Goal: Information Seeking & Learning: Learn about a topic

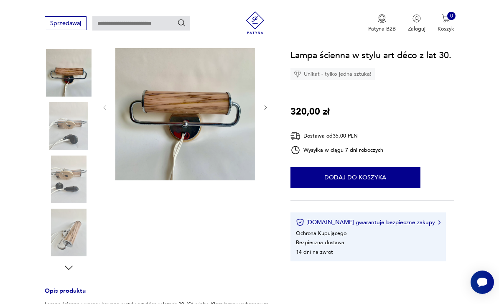
scroll to position [98, 0]
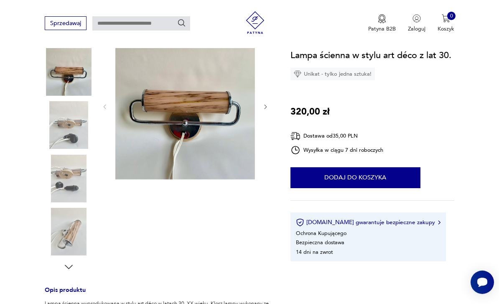
click at [72, 272] on icon "button" at bounding box center [68, 266] width 11 height 11
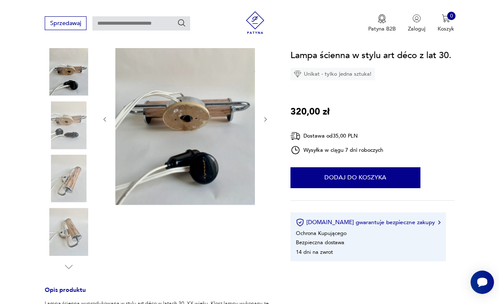
click at [67, 277] on div "Opis produktu Lampa ścienna wyprodukowana w stylu art déco w latach 30. XX wiek…" at bounding box center [158, 243] width 227 height 421
click at [81, 241] on img at bounding box center [69, 232] width 48 height 48
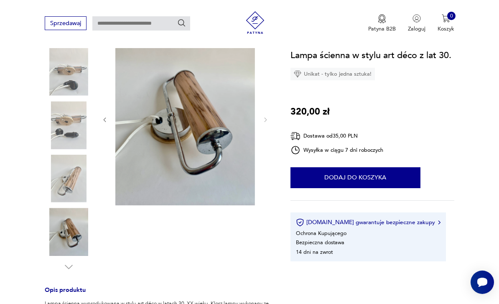
click at [82, 190] on img at bounding box center [69, 179] width 48 height 48
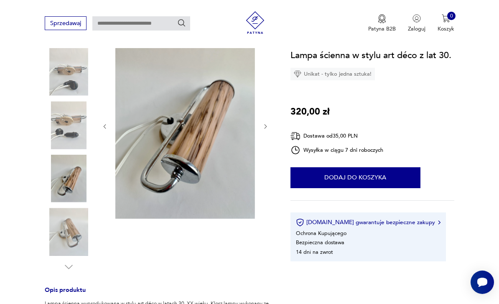
click at [80, 138] on img at bounding box center [69, 125] width 48 height 48
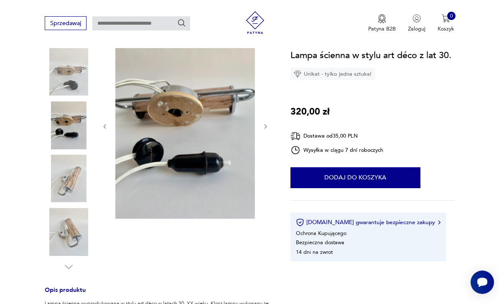
click at [75, 87] on img at bounding box center [69, 72] width 48 height 48
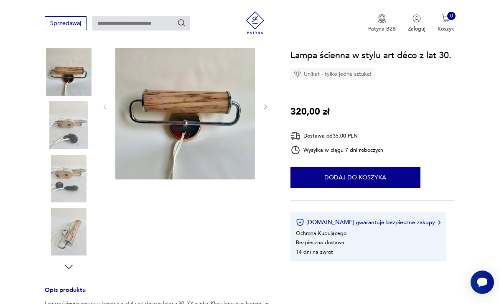
click at [74, 84] on img at bounding box center [69, 72] width 48 height 48
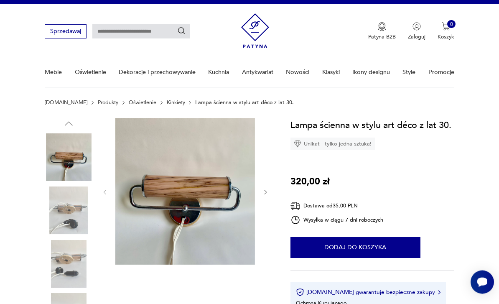
scroll to position [0, 0]
